Goal: Task Accomplishment & Management: Complete application form

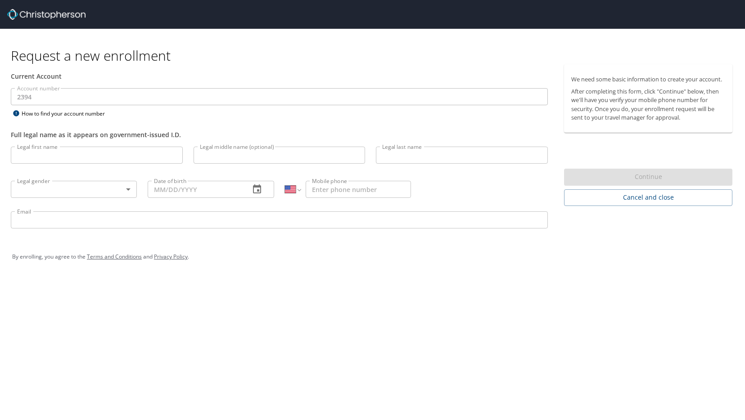
select select "US"
click at [75, 157] on input "Legal first name" at bounding box center [97, 155] width 172 height 17
type input "[PERSON_NAME]"
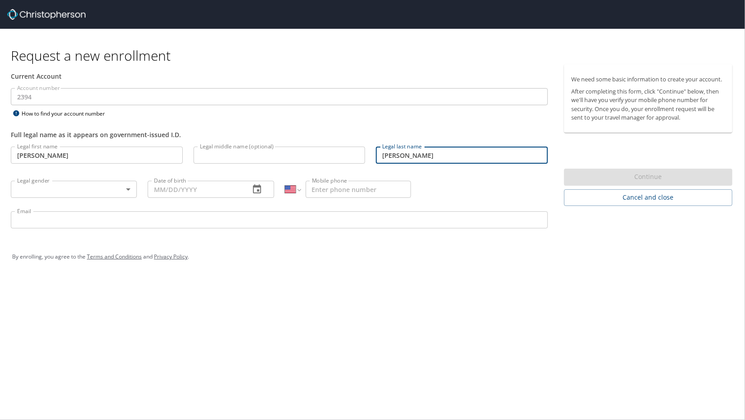
type input "[PERSON_NAME]"
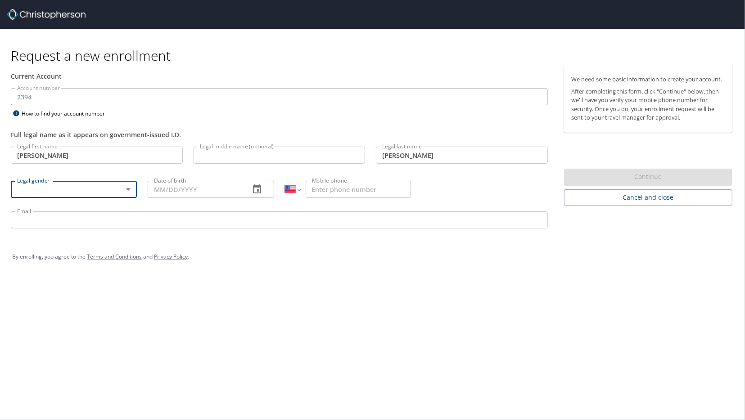
click at [124, 186] on body "Request a new enrollment Current Account Account number 2394 Account number How…" at bounding box center [372, 210] width 745 height 420
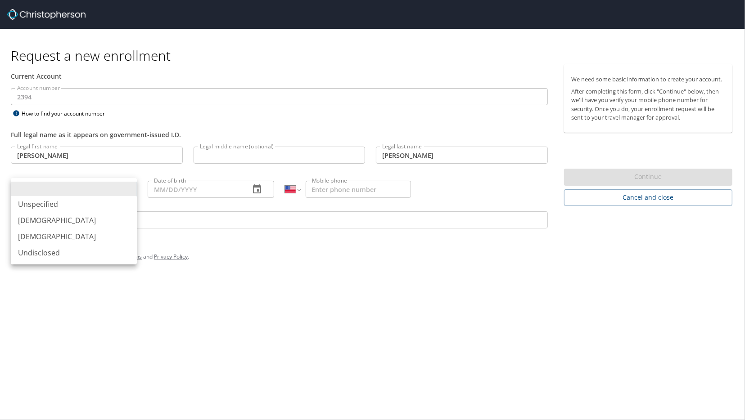
click at [66, 218] on li "[DEMOGRAPHIC_DATA]" at bounding box center [74, 220] width 126 height 16
type input "[DEMOGRAPHIC_DATA]"
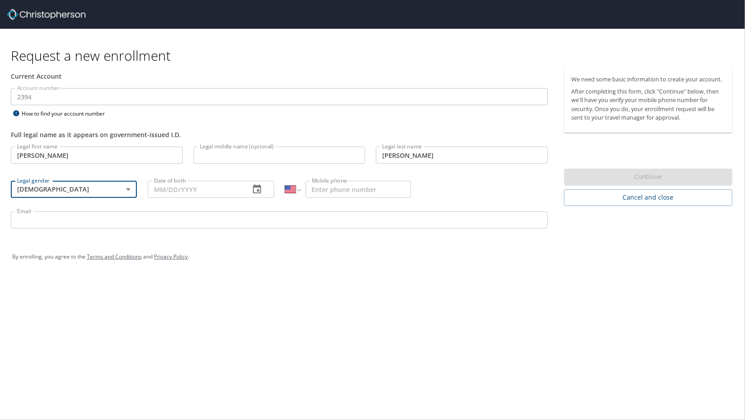
click at [235, 190] on input "Date of birth" at bounding box center [195, 189] width 95 height 17
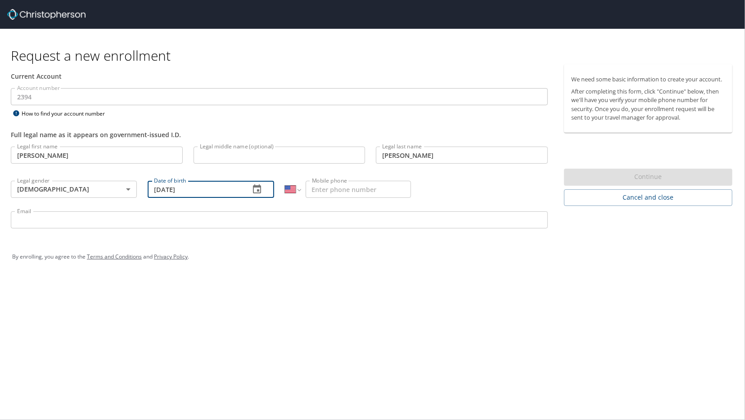
type input "[DATE]"
click at [374, 190] on input "Mobile phone" at bounding box center [358, 189] width 105 height 17
click at [367, 217] on input "Email" at bounding box center [279, 220] width 537 height 17
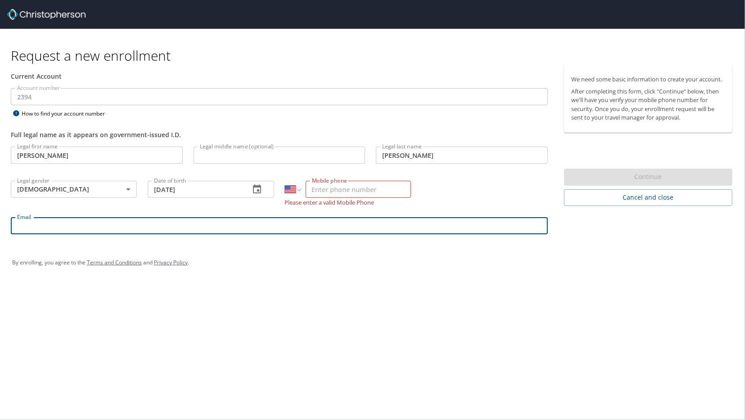
click at [385, 189] on input "Mobile phone" at bounding box center [358, 189] width 105 height 17
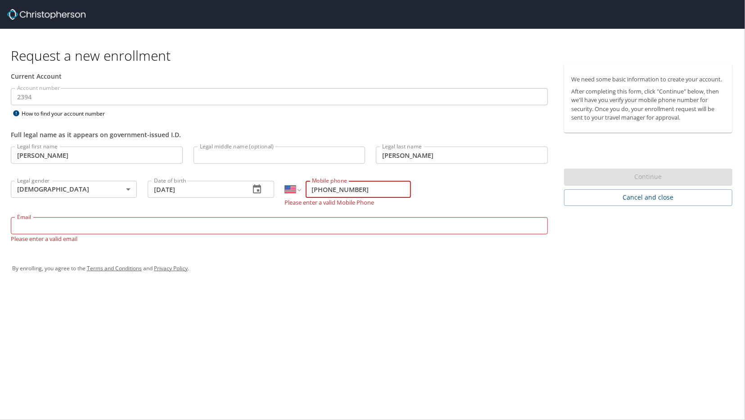
type input "[PHONE_NUMBER]"
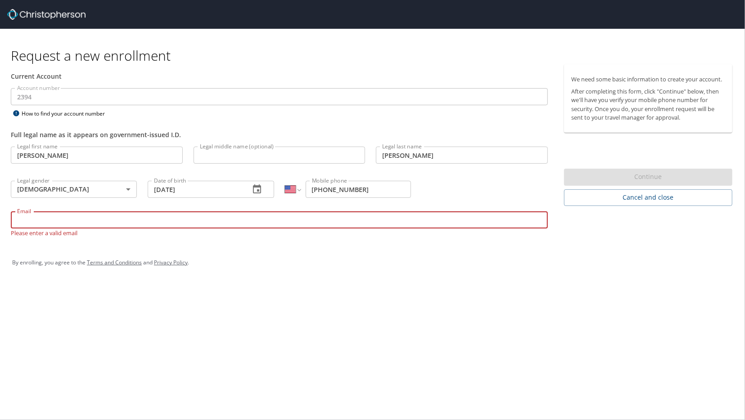
click at [386, 229] on input "Email" at bounding box center [279, 220] width 537 height 17
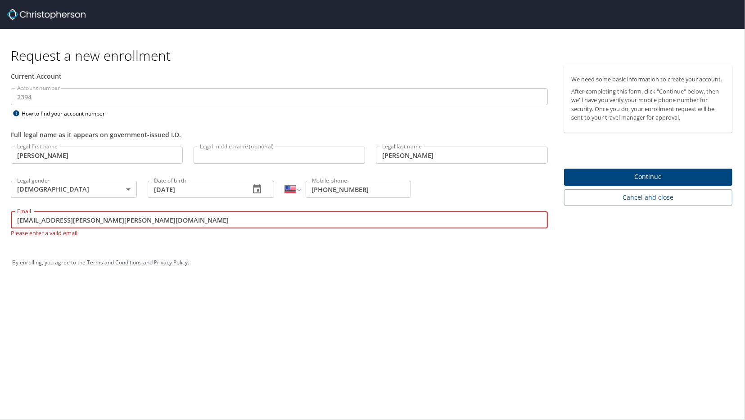
type input "[EMAIL_ADDRESS][PERSON_NAME][PERSON_NAME][DOMAIN_NAME]"
click at [36, 185] on body "Request a new enrollment Current Account Account number 2394 Account number How…" at bounding box center [372, 210] width 745 height 420
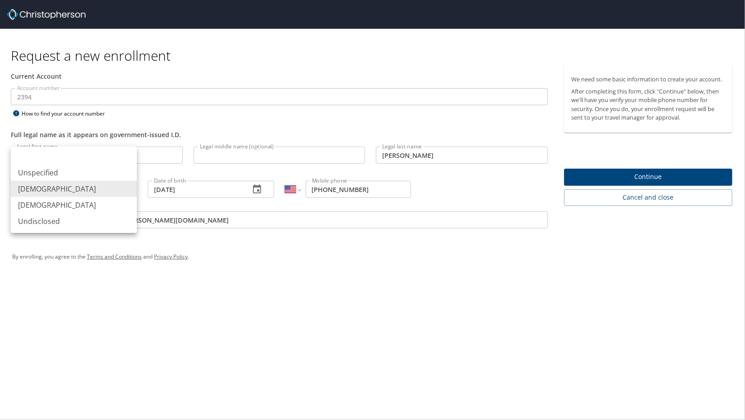
click at [91, 190] on li "[DEMOGRAPHIC_DATA]" at bounding box center [74, 189] width 126 height 16
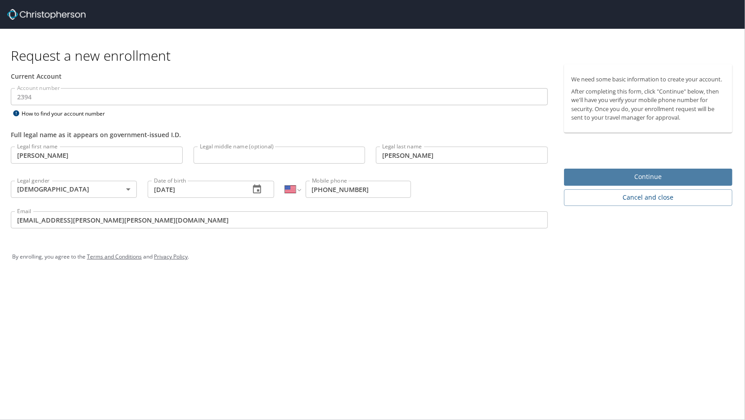
click at [605, 177] on span "Continue" at bounding box center [648, 177] width 154 height 11
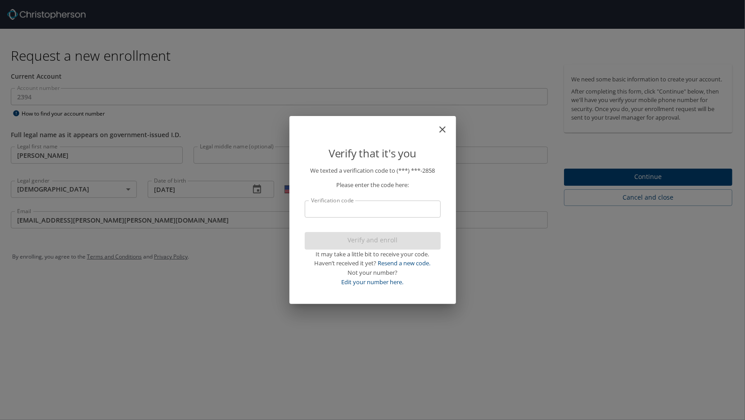
click at [385, 209] on input "Verification code" at bounding box center [373, 209] width 136 height 17
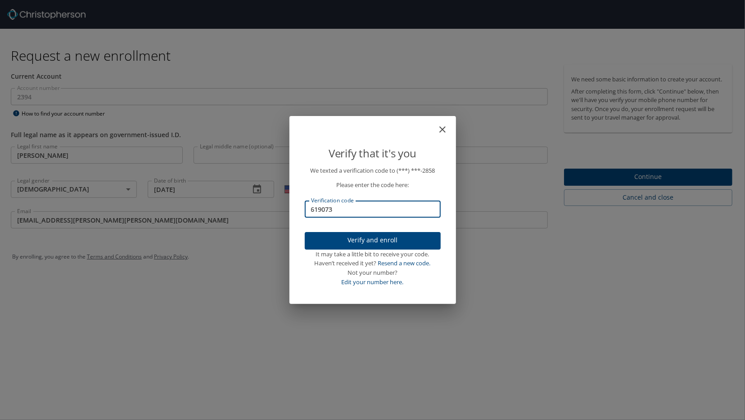
type input "619073"
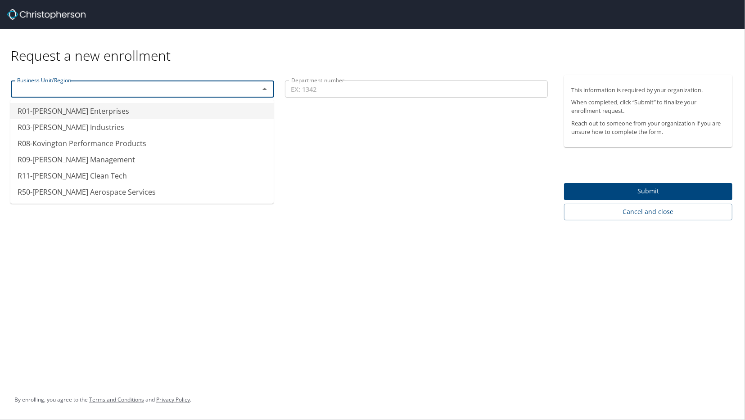
click at [212, 90] on input "text" at bounding box center [129, 89] width 231 height 12
click at [127, 163] on li "R09-[PERSON_NAME] Management" at bounding box center [141, 160] width 263 height 16
type input "R09-[PERSON_NAME] Management"
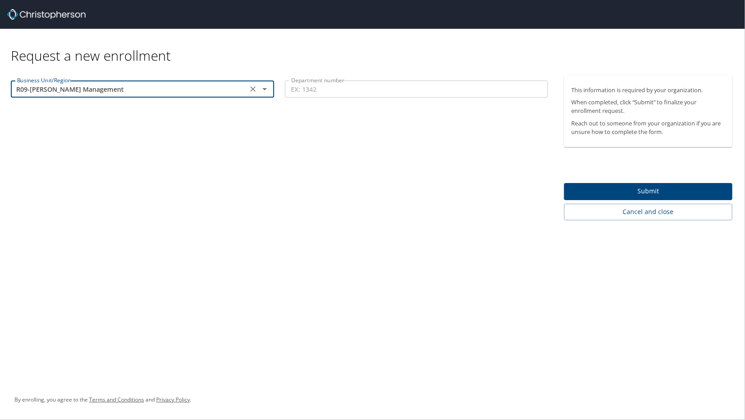
click at [252, 89] on icon "Clear" at bounding box center [252, 88] width 5 height 5
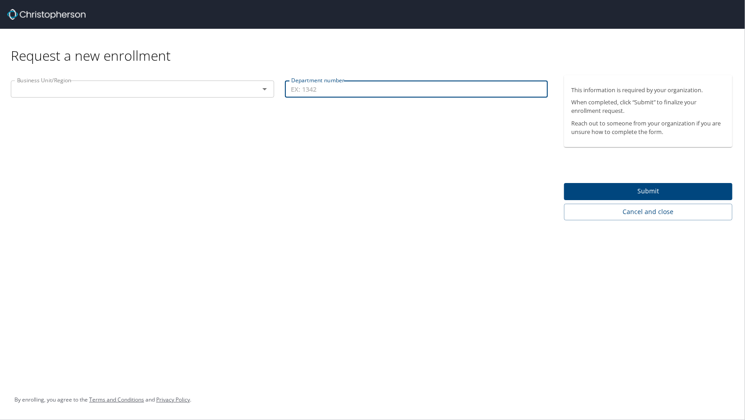
click at [312, 89] on input "Department number" at bounding box center [416, 89] width 263 height 17
type input "1501"
click at [312, 127] on div "Business Unit/Region Business Unit/Region Department number 1501 Department num…" at bounding box center [279, 147] width 559 height 145
click at [265, 89] on icon "Open" at bounding box center [264, 89] width 5 height 2
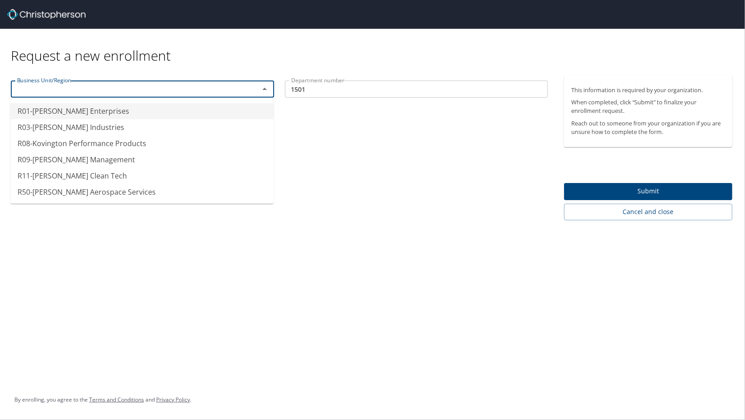
type input "R01-[PERSON_NAME] Enterprises"
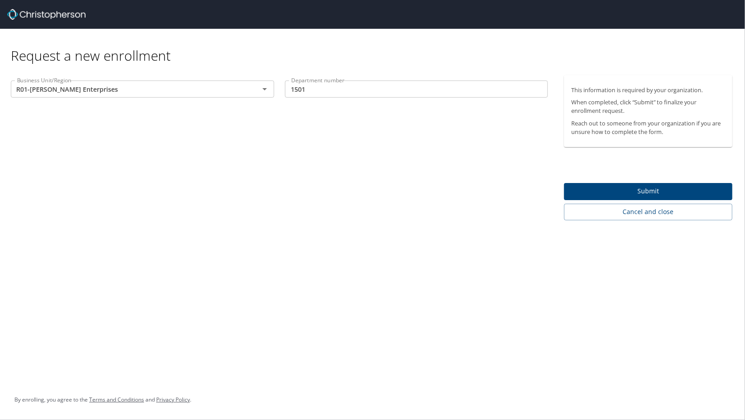
click at [328, 151] on div "Business Unit/Region R01-[PERSON_NAME] Enterprises Business Unit/Region Departm…" at bounding box center [279, 147] width 559 height 145
click at [484, 88] on input "1501" at bounding box center [416, 89] width 263 height 17
click at [290, 172] on div "Business Unit/Region R01-[PERSON_NAME] Enterprises Business Unit/Region Departm…" at bounding box center [279, 147] width 559 height 145
click at [350, 86] on input "Department number" at bounding box center [416, 89] width 263 height 17
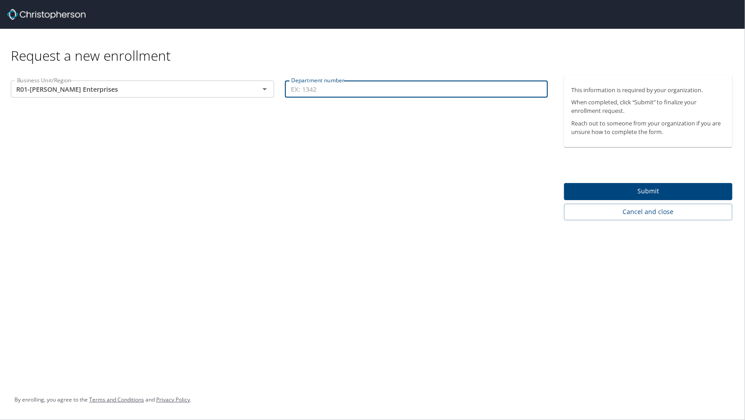
type input "4"
click at [374, 120] on div "Business Unit/Region R01-[PERSON_NAME] Enterprises Business Unit/Region Departm…" at bounding box center [279, 147] width 559 height 145
click at [255, 88] on icon "Clear" at bounding box center [253, 89] width 9 height 9
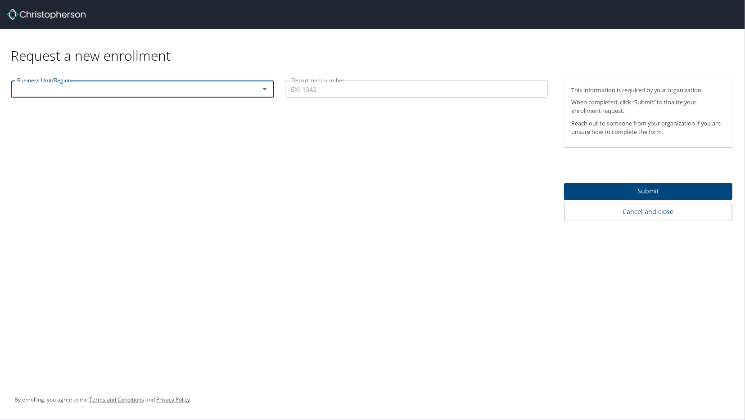
click at [271, 131] on div "Business Unit/Region Business Unit/Region Department number Department number" at bounding box center [279, 147] width 559 height 145
click at [333, 87] on input "Department number" at bounding box center [416, 89] width 263 height 17
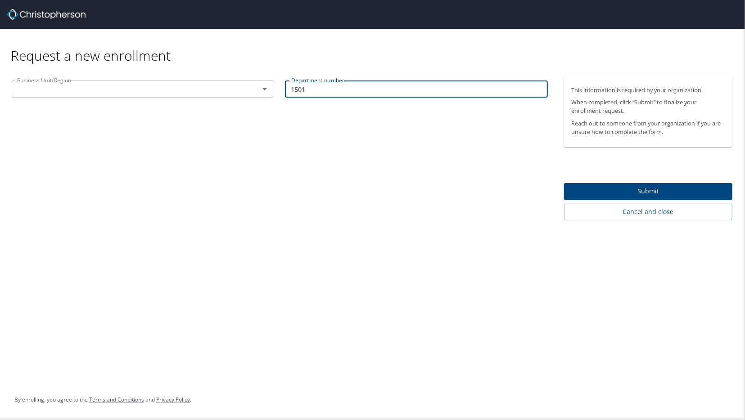
type input "1501"
click at [406, 146] on div "Business Unit/Region Business Unit/Region Department number 1501 Department num…" at bounding box center [279, 147] width 559 height 145
click at [616, 186] on span "Submit" at bounding box center [648, 191] width 154 height 11
